Goal: Task Accomplishment & Management: Manage account settings

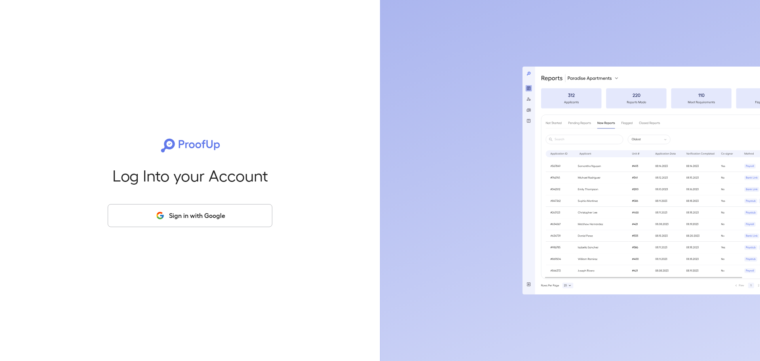
click at [203, 220] on button "Sign in with Google" at bounding box center [190, 215] width 165 height 23
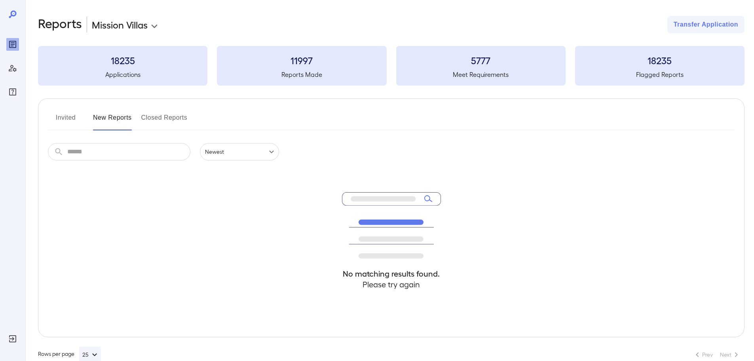
click at [67, 119] on button "Invited" at bounding box center [66, 120] width 36 height 19
click at [121, 118] on button "New Reports" at bounding box center [112, 120] width 39 height 19
click at [67, 114] on button "Invited" at bounding box center [66, 120] width 36 height 19
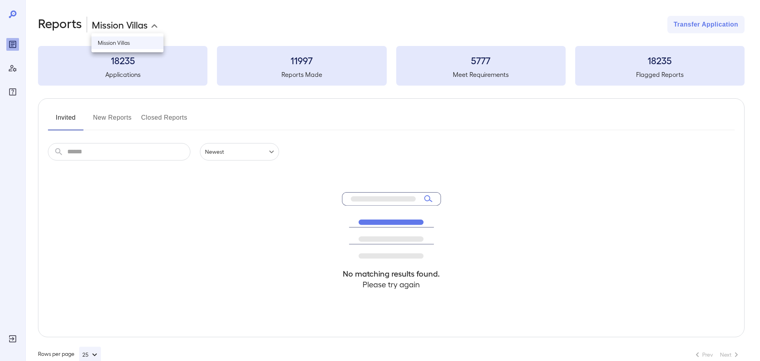
click at [156, 22] on body "**********" at bounding box center [380, 180] width 760 height 361
click at [149, 27] on div at bounding box center [380, 180] width 760 height 361
click at [119, 110] on div "Invited New Reports Closed Reports ​ ​ Newest ****** No matching results found.…" at bounding box center [391, 217] width 707 height 239
click at [116, 113] on button "New Reports" at bounding box center [112, 120] width 39 height 19
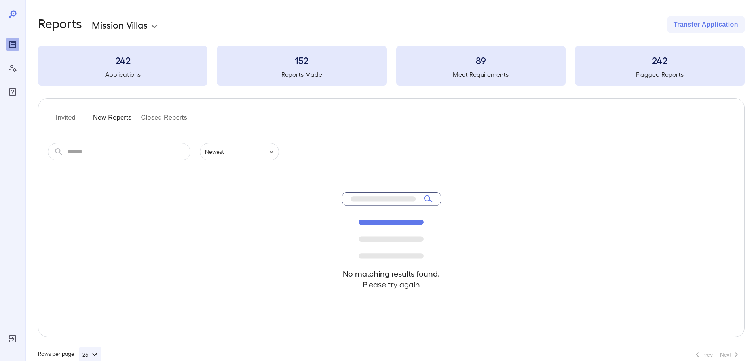
click at [147, 123] on button "Closed Reports" at bounding box center [164, 120] width 46 height 19
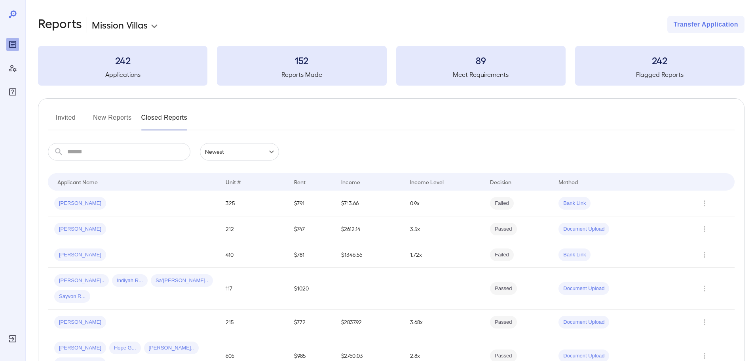
click at [127, 119] on button "New Reports" at bounding box center [112, 120] width 39 height 19
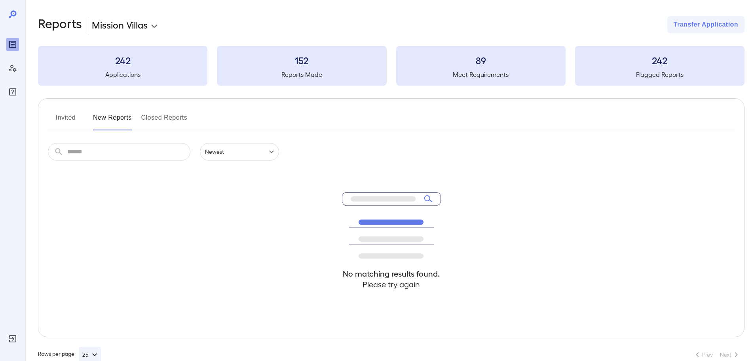
click at [164, 118] on button "Closed Reports" at bounding box center [164, 120] width 46 height 19
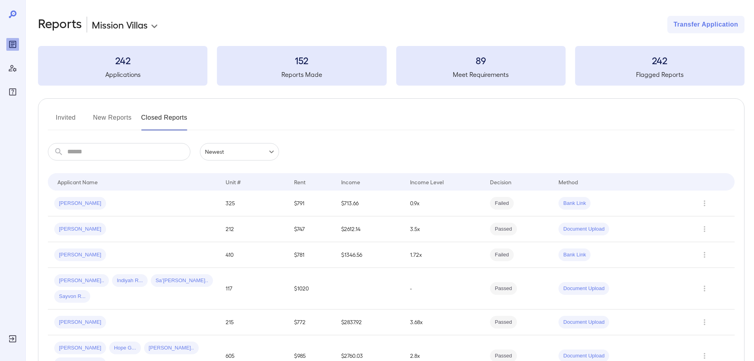
click at [103, 116] on button "New Reports" at bounding box center [112, 120] width 39 height 19
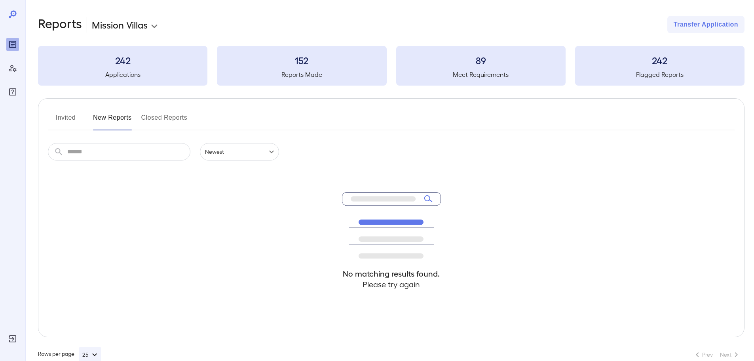
click at [170, 116] on button "Closed Reports" at bounding box center [164, 120] width 46 height 19
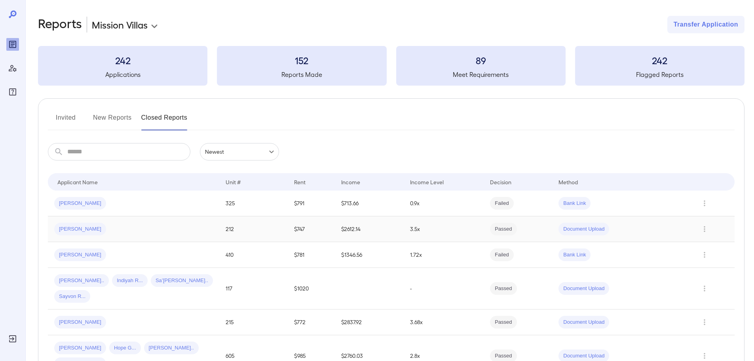
click at [129, 229] on div "Clarissa M..." at bounding box center [133, 229] width 159 height 13
